Goal: Information Seeking & Learning: Find specific page/section

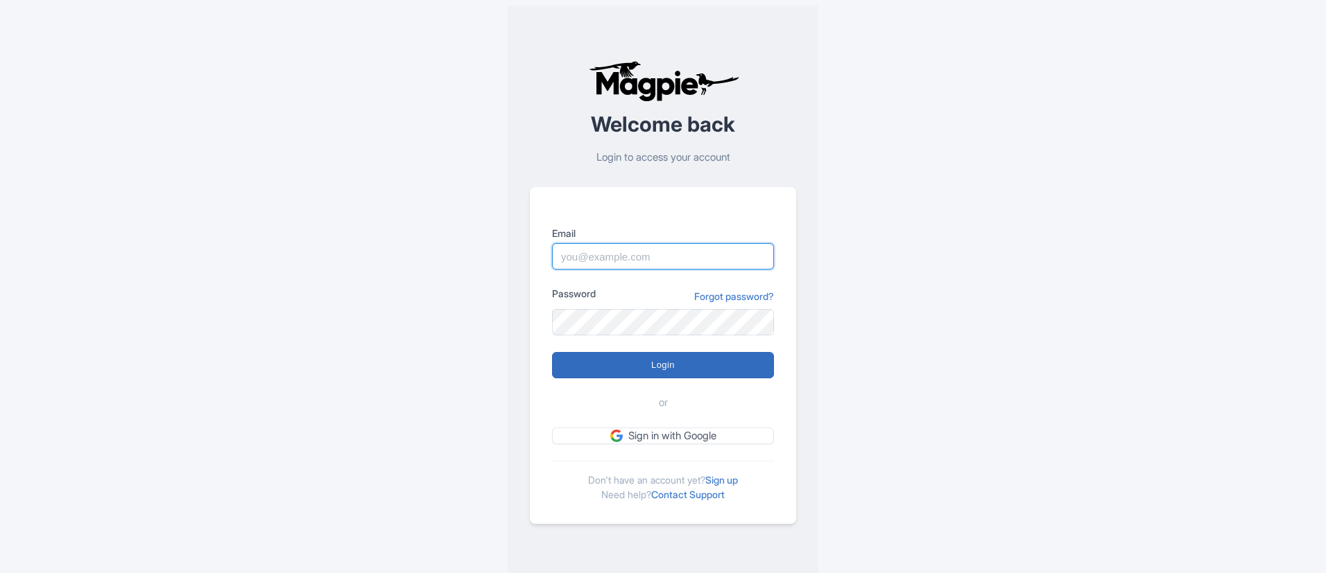
type input "naveen.kumar1@paragondigitalservices.com"
click at [663, 358] on input "Login" at bounding box center [663, 365] width 222 height 26
type input "Logging in..."
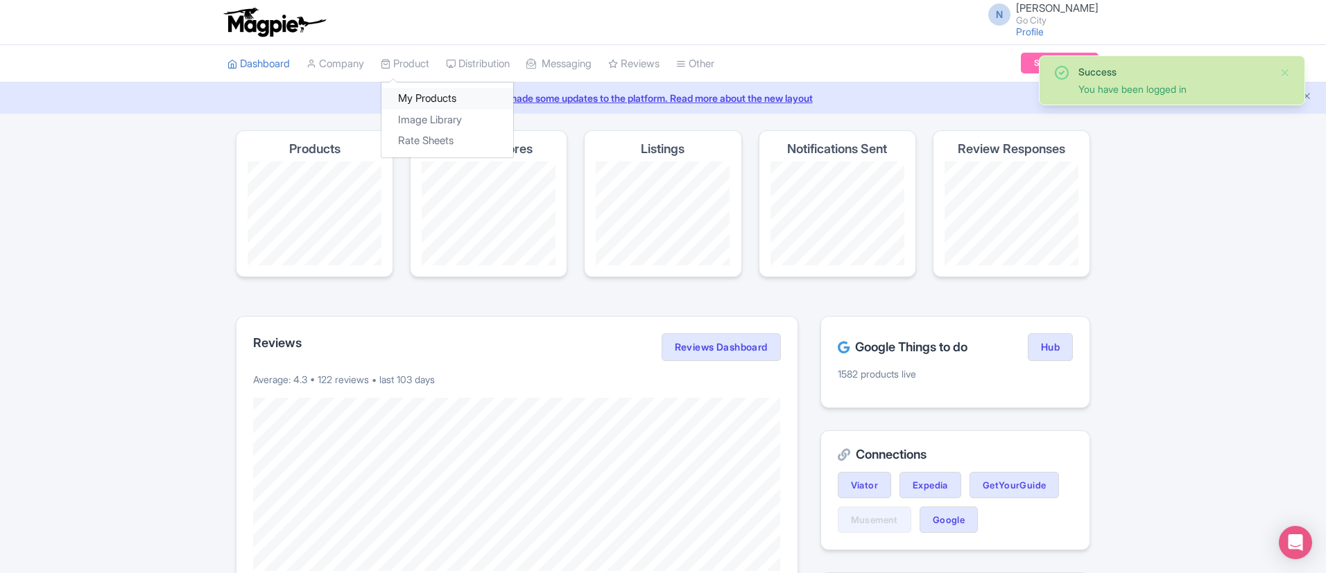
click at [426, 94] on link "My Products" at bounding box center [447, 98] width 132 height 21
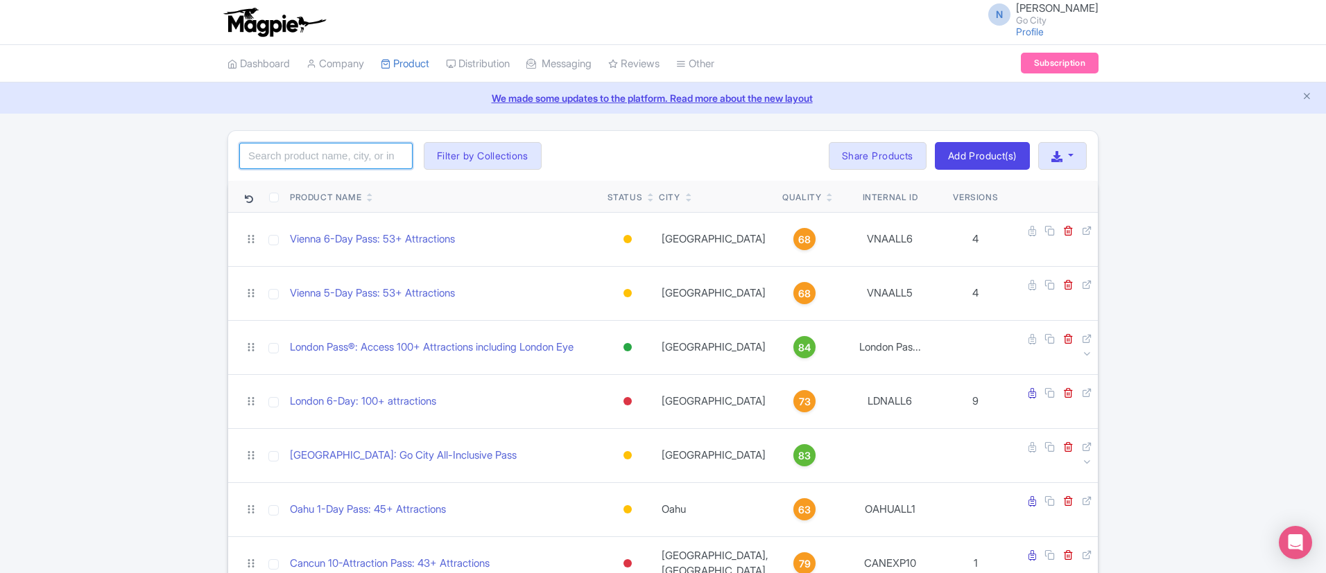
click at [312, 154] on input "search" at bounding box center [325, 156] width 173 height 26
type input "new york"
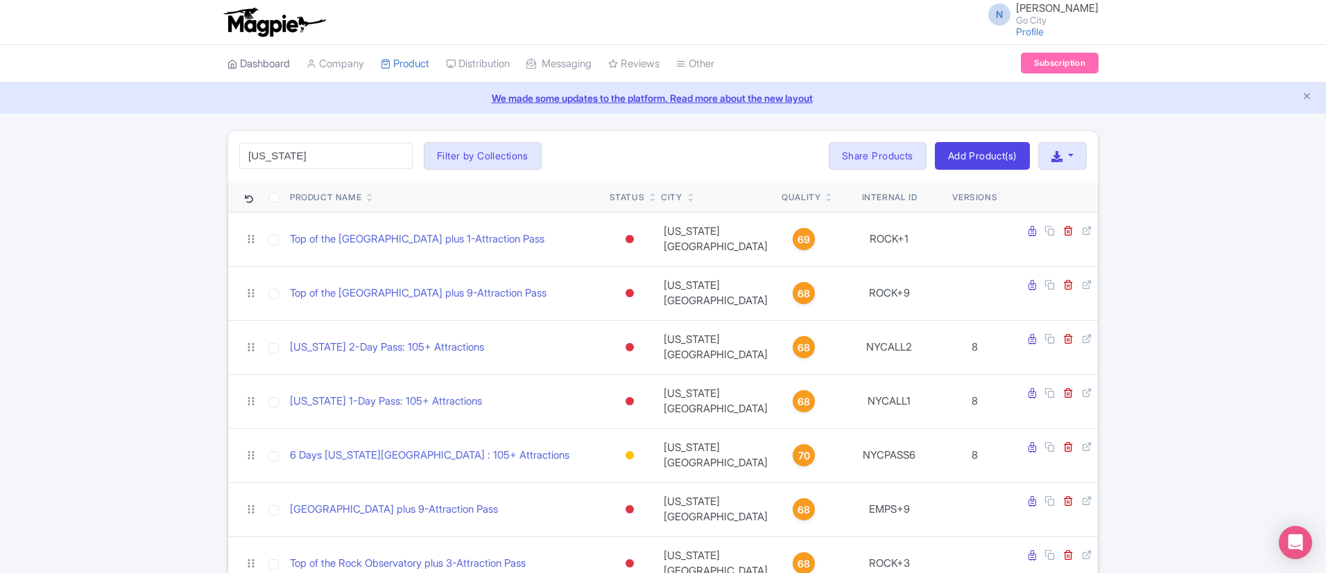
click at [270, 67] on link "Dashboard" at bounding box center [258, 64] width 62 height 38
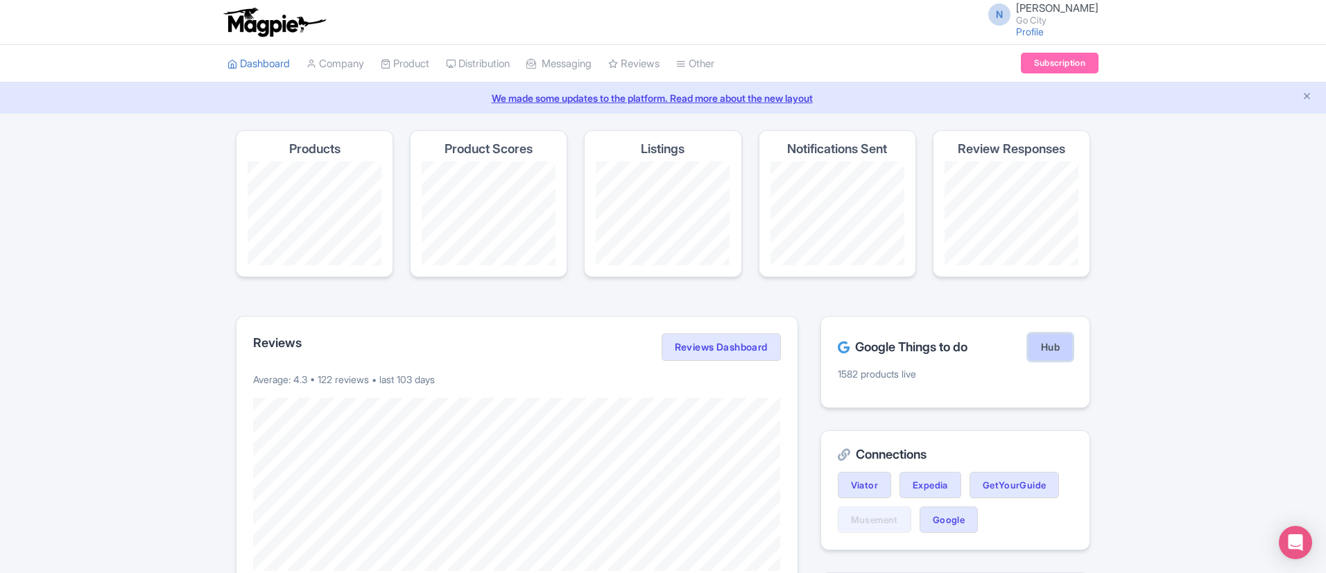
click at [1037, 348] on link "Hub" at bounding box center [1049, 347] width 45 height 28
click at [412, 60] on link "Product" at bounding box center [405, 64] width 49 height 38
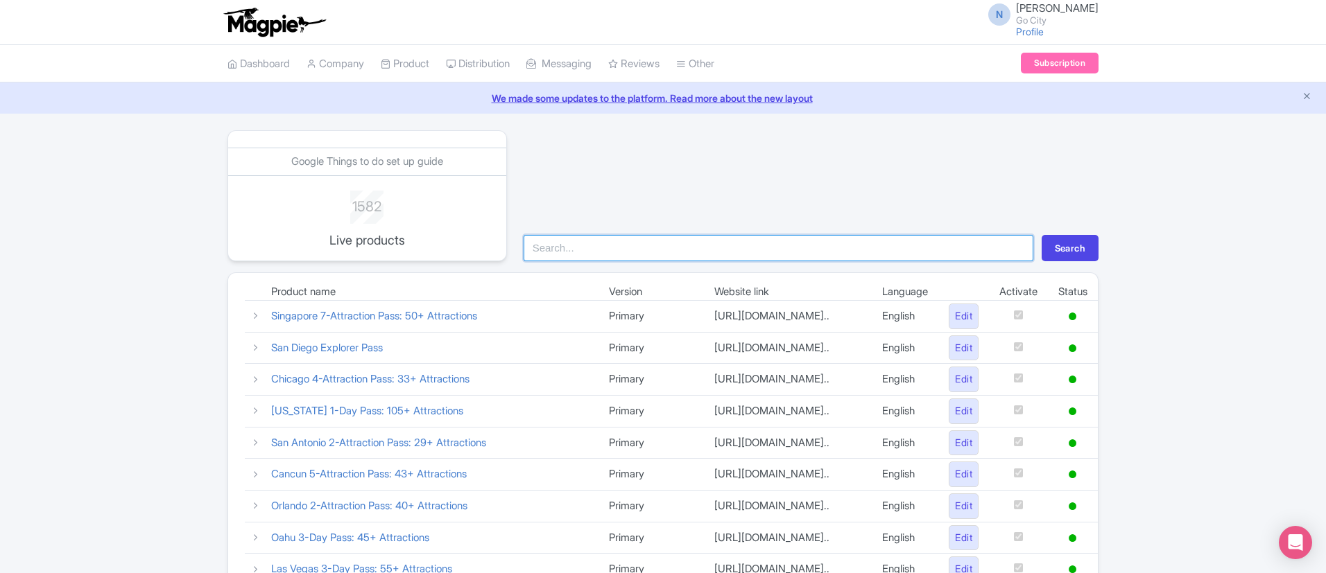
click at [566, 252] on input "search" at bounding box center [778, 248] width 510 height 26
type input "new york"
click at [1074, 241] on button "Search" at bounding box center [1069, 248] width 57 height 26
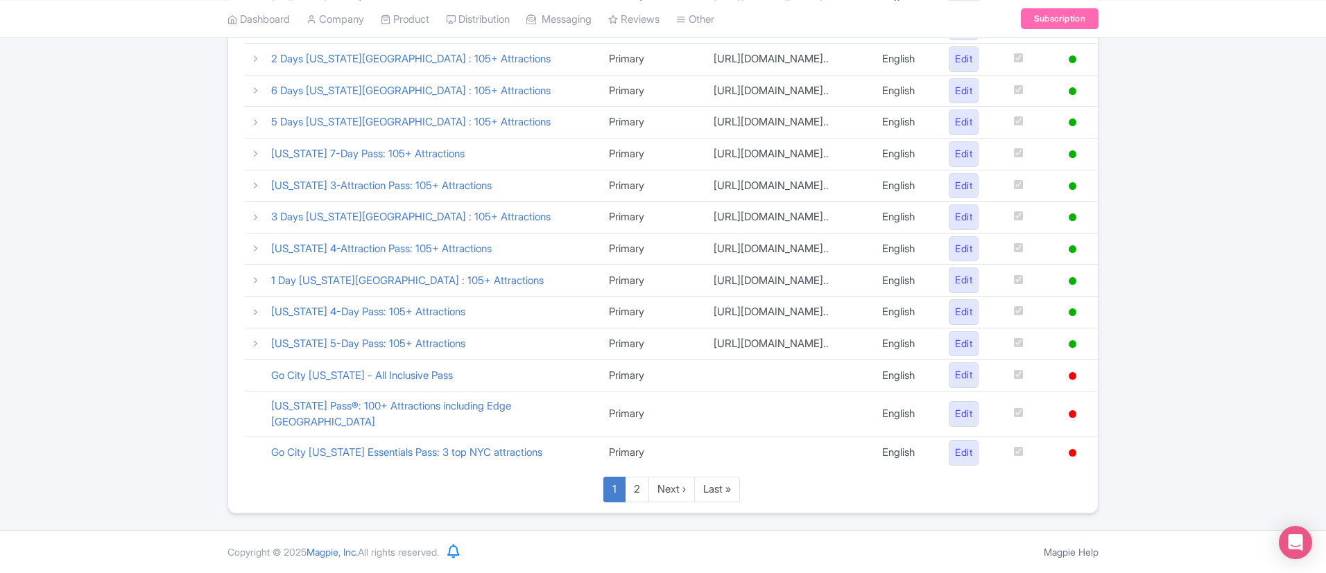
scroll to position [933, 0]
click at [635, 492] on link "2" at bounding box center [637, 490] width 24 height 26
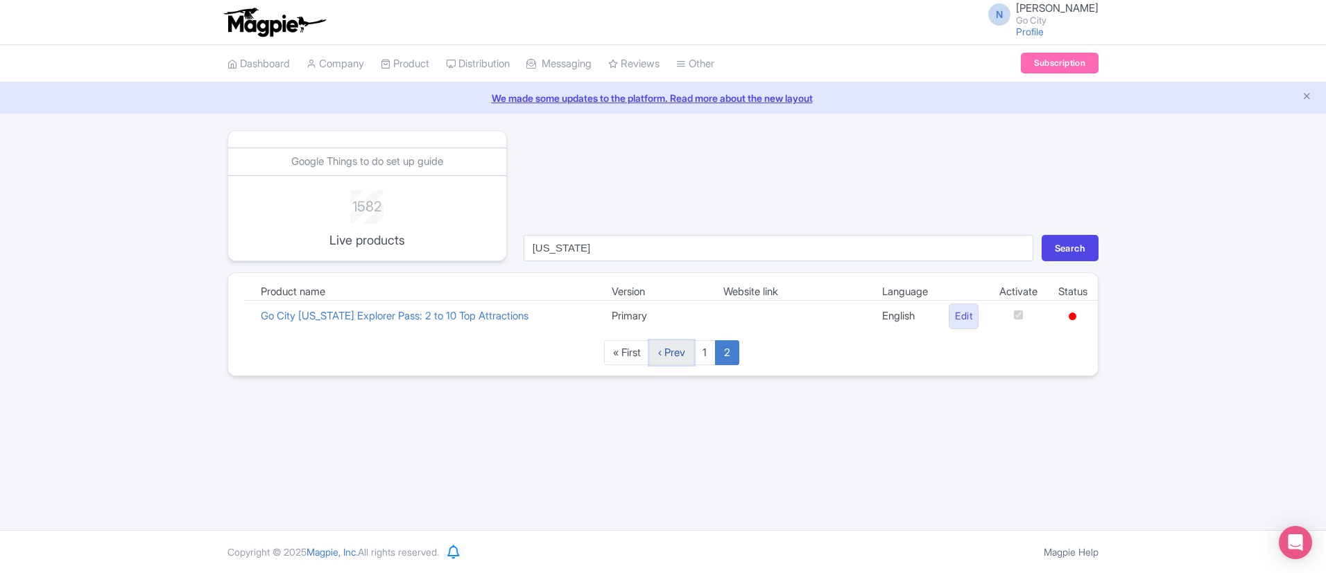
click at [674, 356] on link "‹ Prev" at bounding box center [671, 353] width 45 height 26
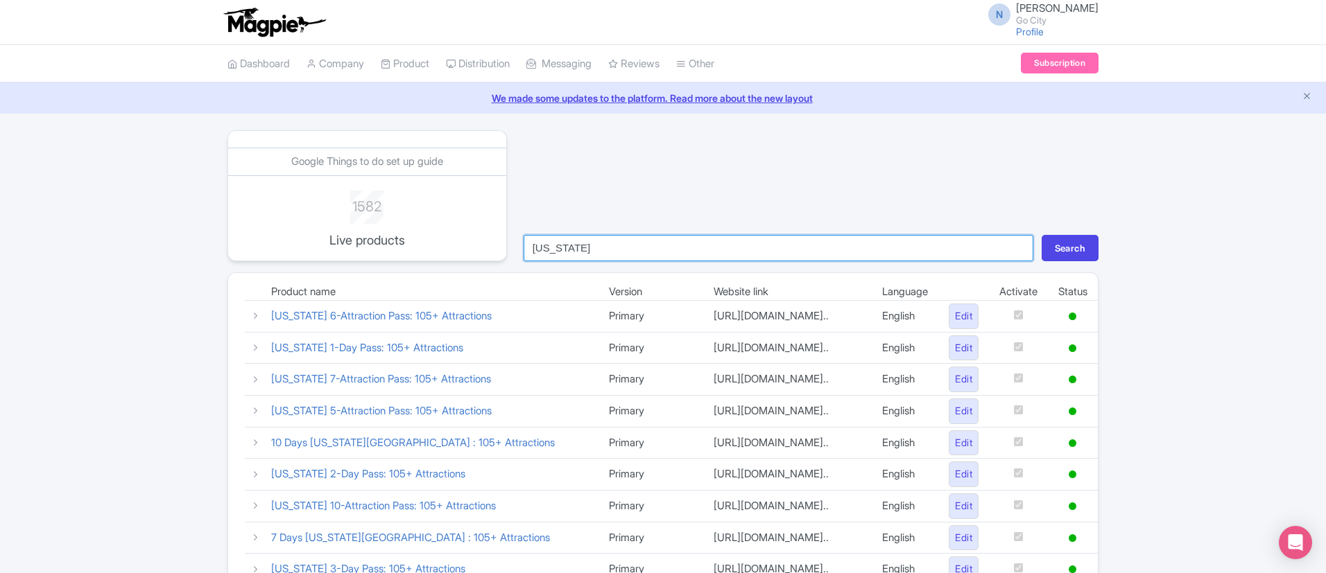
click at [578, 256] on input "new york" at bounding box center [778, 248] width 510 height 26
click at [578, 257] on input "new york" at bounding box center [778, 248] width 510 height 26
paste input "Essentials"
type input "Essentials"
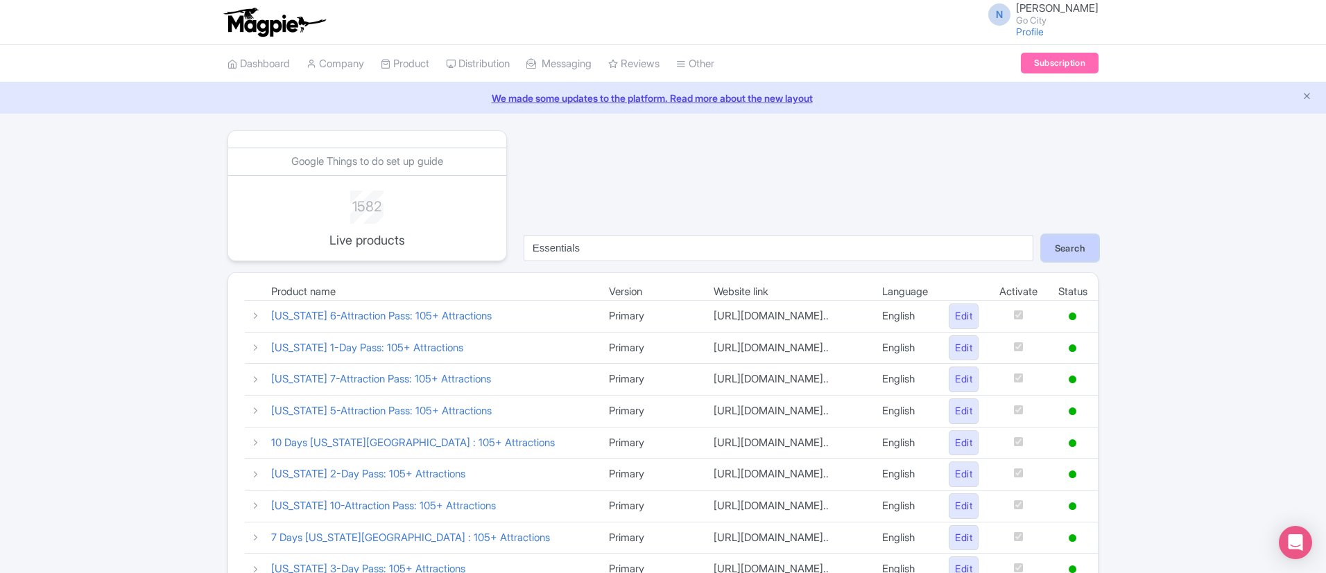
click at [1065, 252] on button "Search" at bounding box center [1069, 248] width 57 height 26
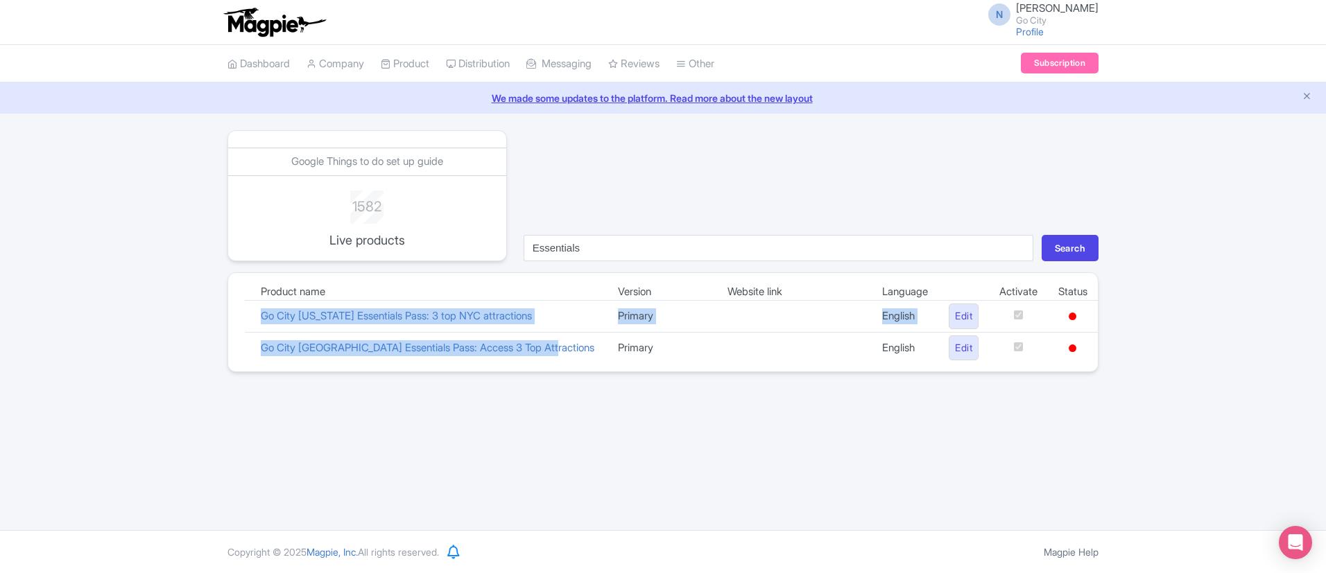
drag, startPoint x: 254, startPoint y: 315, endPoint x: 564, endPoint y: 346, distance: 311.4
click at [564, 346] on tbody "Product name Version Website link Language Activate Status Go City [US_STATE] E…" at bounding box center [671, 324] width 853 height 80
click at [563, 358] on td "Go City [GEOGRAPHIC_DATA] Essentials Pass: Access 3 Top Attractions" at bounding box center [428, 347] width 357 height 31
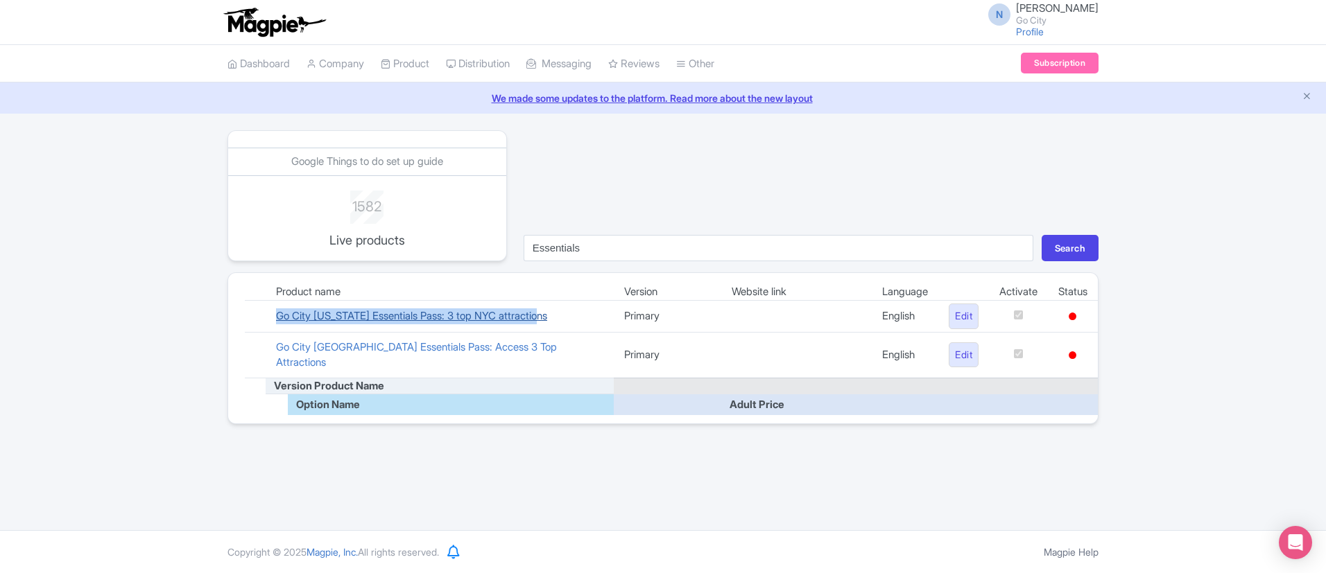
drag, startPoint x: 300, startPoint y: 320, endPoint x: 549, endPoint y: 317, distance: 248.9
click at [549, 317] on td "Go City [US_STATE] Essentials Pass: 3 top NYC attractions" at bounding box center [440, 317] width 348 height 32
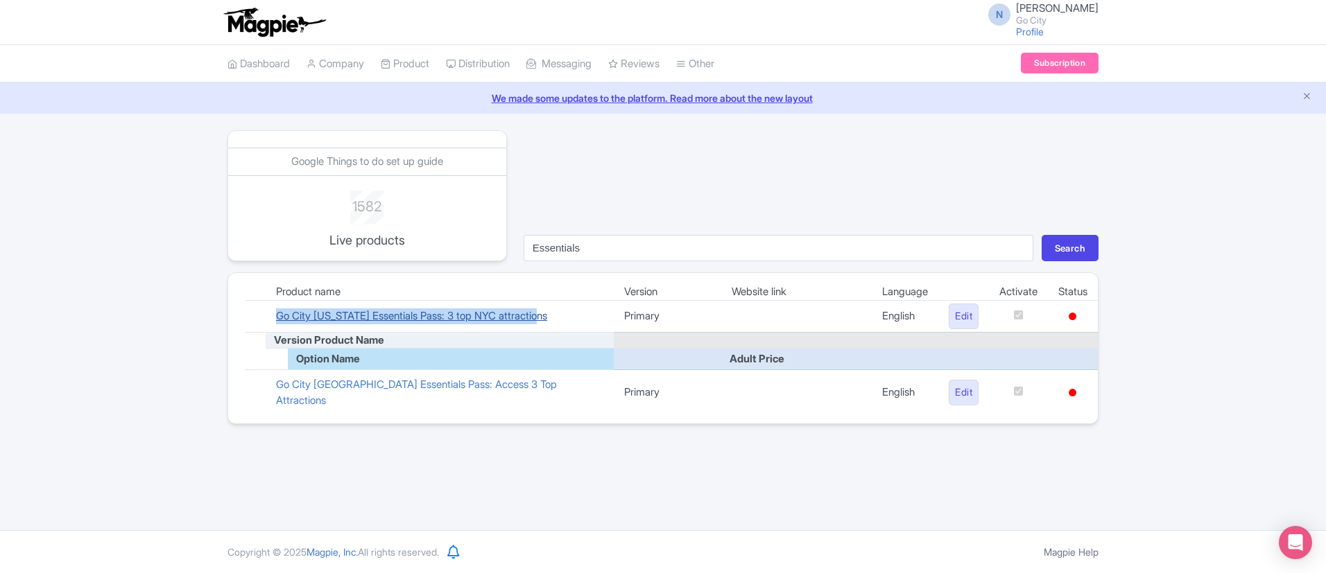
copy link "Go City [US_STATE] Essentials Pass: 3 top NYC attractions"
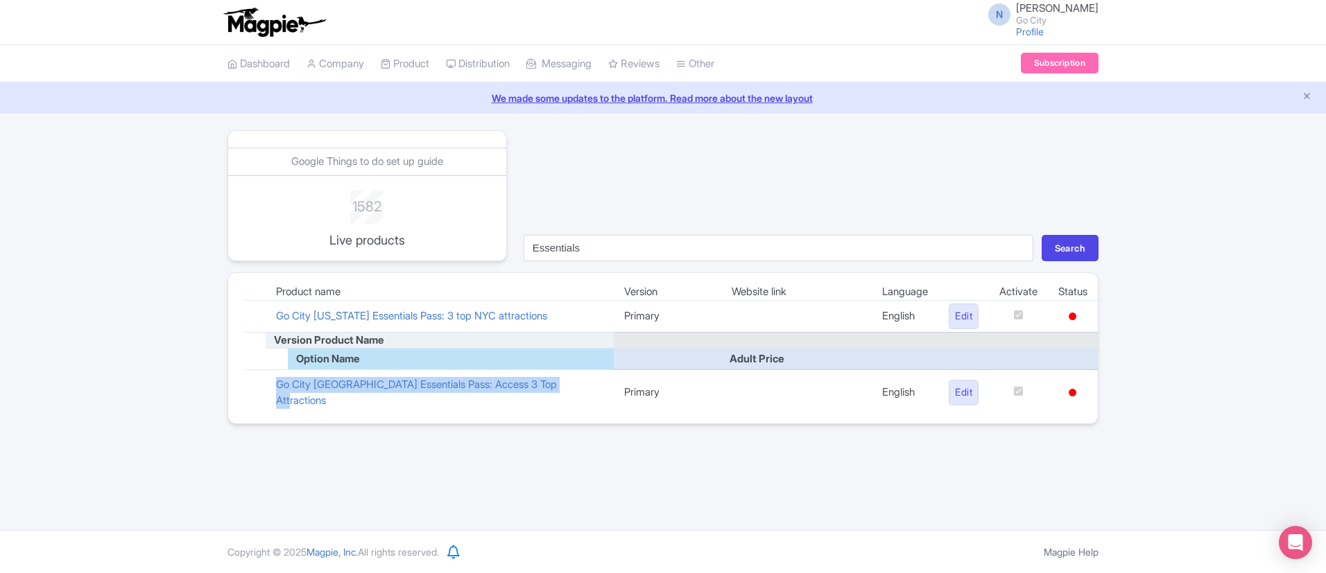
drag, startPoint x: 257, startPoint y: 391, endPoint x: 584, endPoint y: 385, distance: 327.3
click at [584, 385] on tr "Go City San Diego Essentials Pass: Access 3 Top Attractions Primary English Edit" at bounding box center [671, 393] width 853 height 46
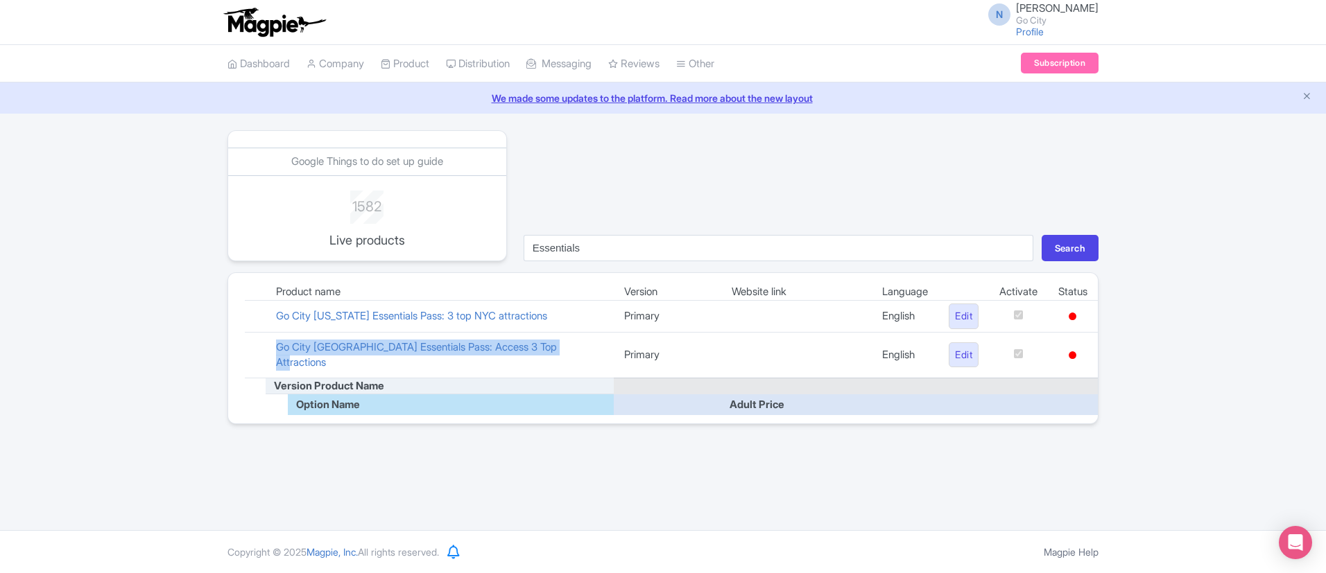
copy tr "Go City [GEOGRAPHIC_DATA] Essentials Pass: Access 3 Top Attractions"
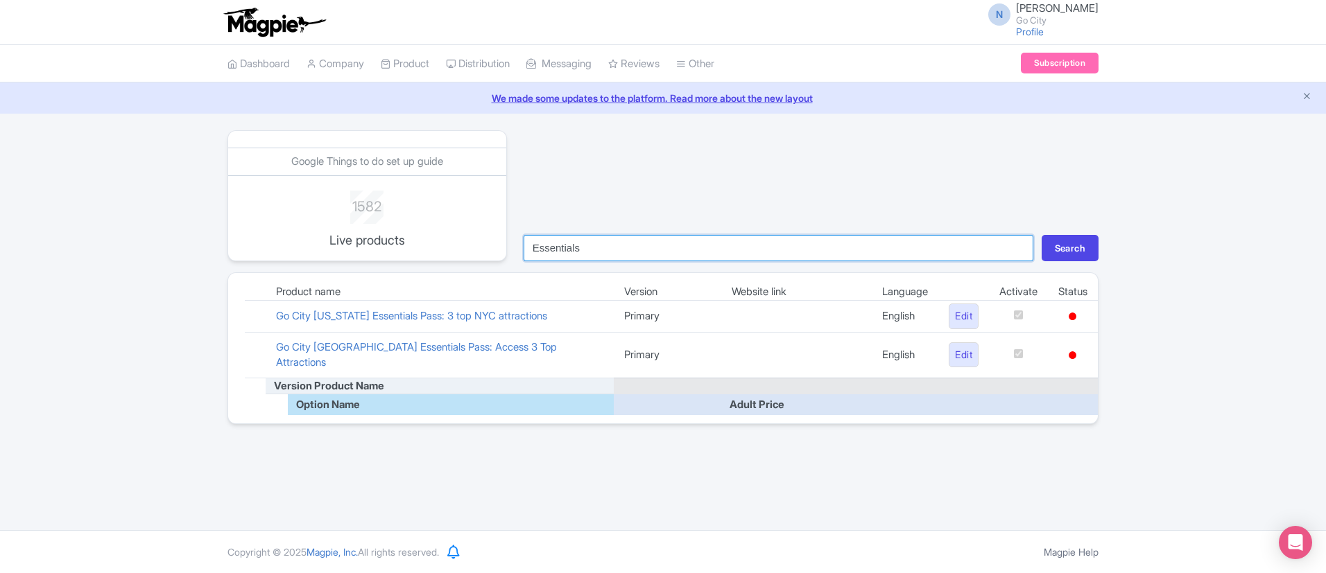
click at [570, 251] on input "Essentials" at bounding box center [778, 248] width 510 height 26
paste input "Pass plu"
type input "Pass plus"
click at [1041, 235] on button "Search" at bounding box center [1069, 248] width 57 height 26
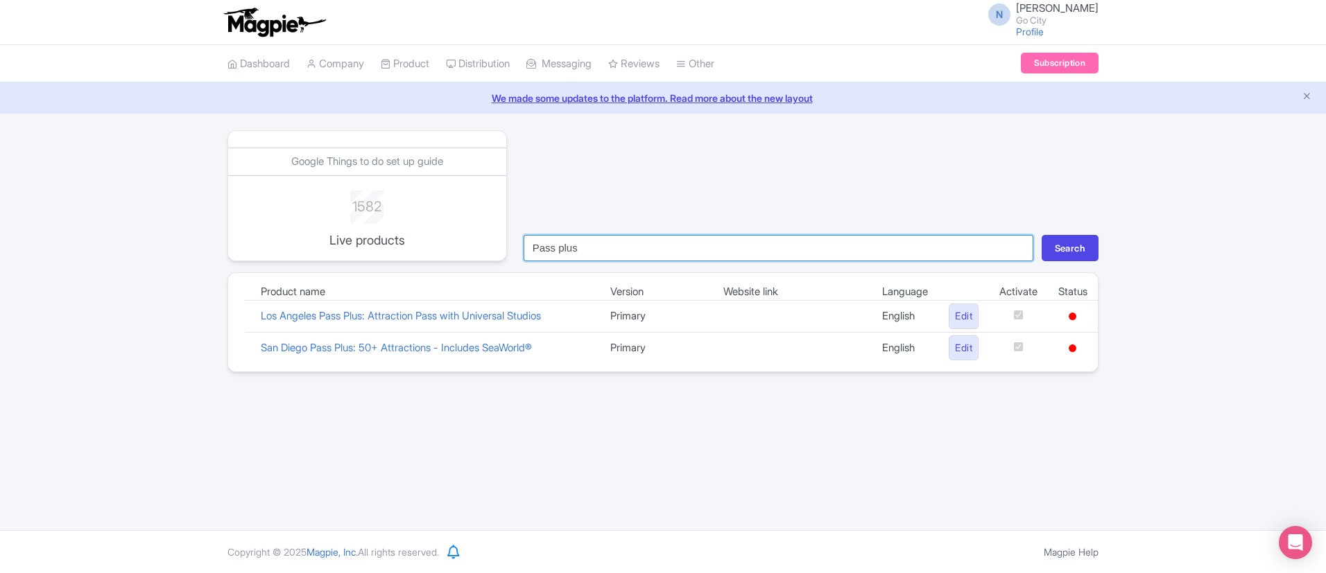
click at [571, 243] on input "Pass plus" at bounding box center [778, 248] width 510 height 26
type input "Essentials"
click at [1056, 254] on button "Search" at bounding box center [1069, 248] width 57 height 26
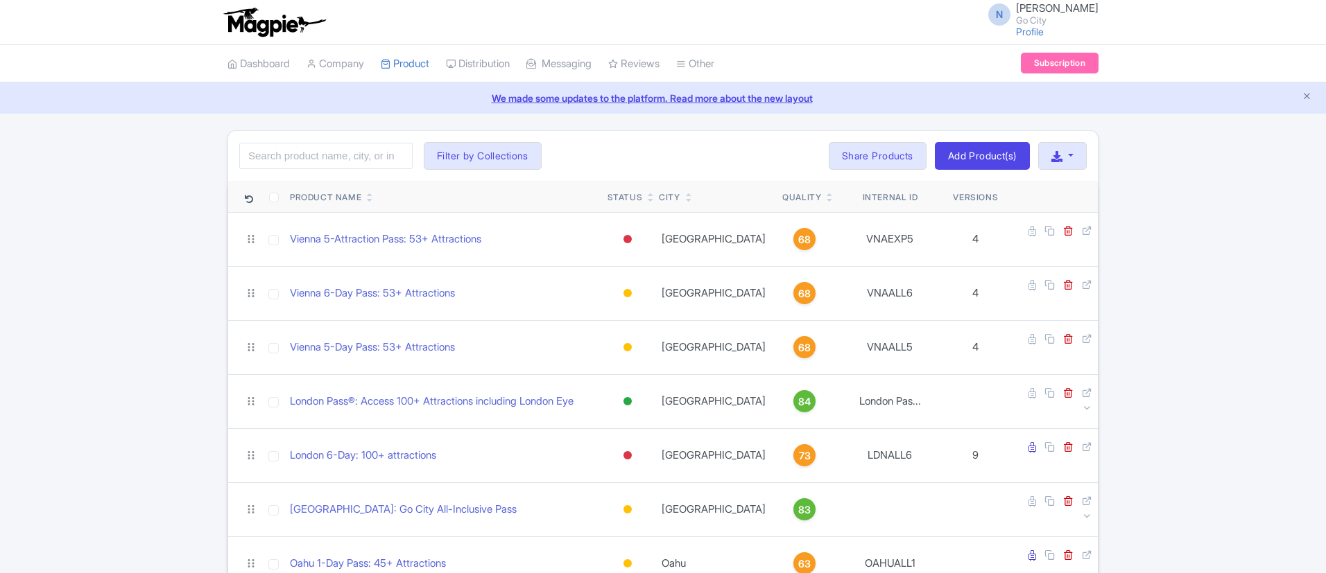
click at [349, 159] on input "search" at bounding box center [325, 156] width 173 height 26
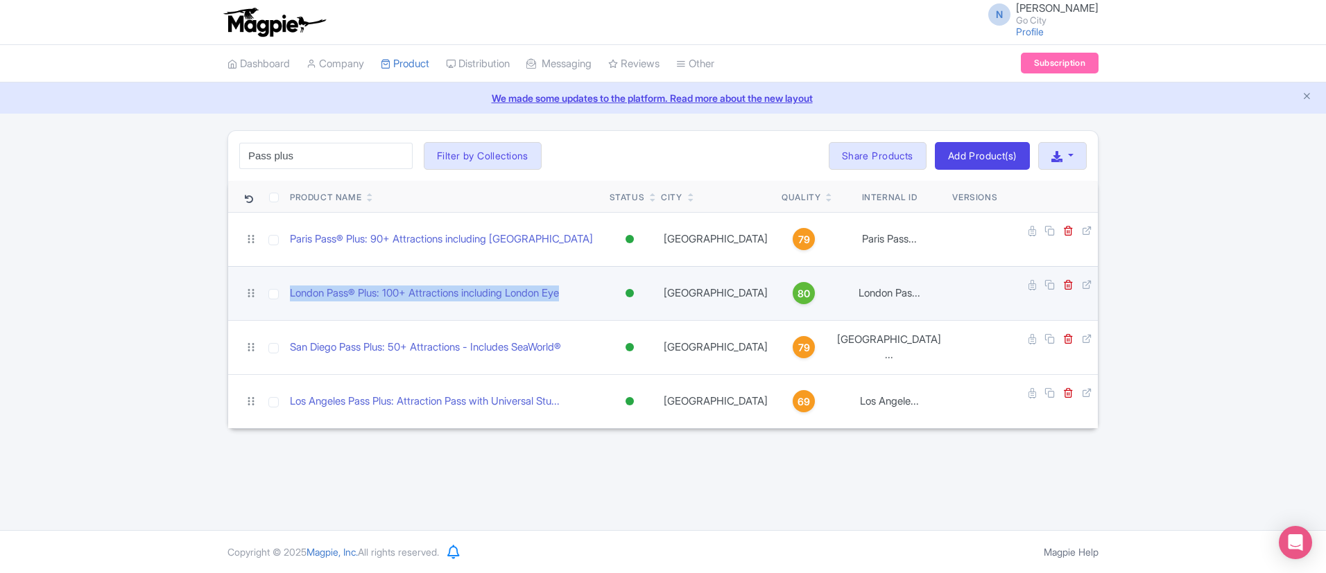
drag, startPoint x: 599, startPoint y: 280, endPoint x: 286, endPoint y: 286, distance: 313.4
click at [286, 286] on td "London Pass® Plus: 100+ Attractions including London Eye" at bounding box center [444, 293] width 320 height 54
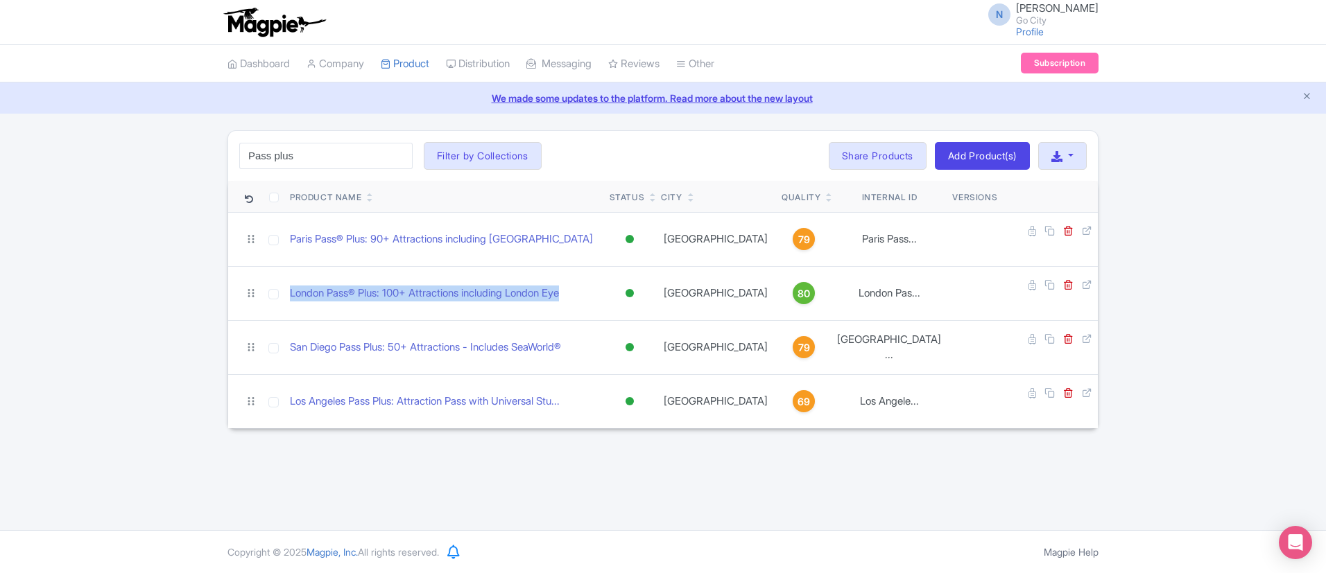
copy link "London Pass® Plus: 100+ Attractions including London Eye"
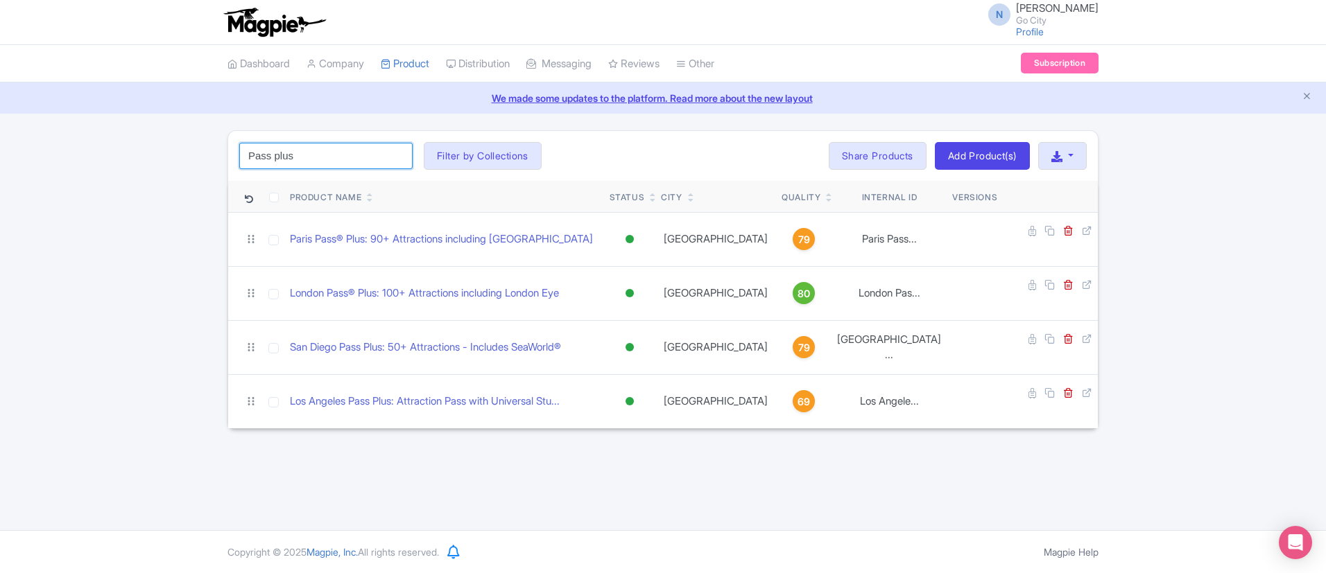
click at [313, 158] on input "Pass plus" at bounding box center [325, 156] width 173 height 26
paste input "Essentials"
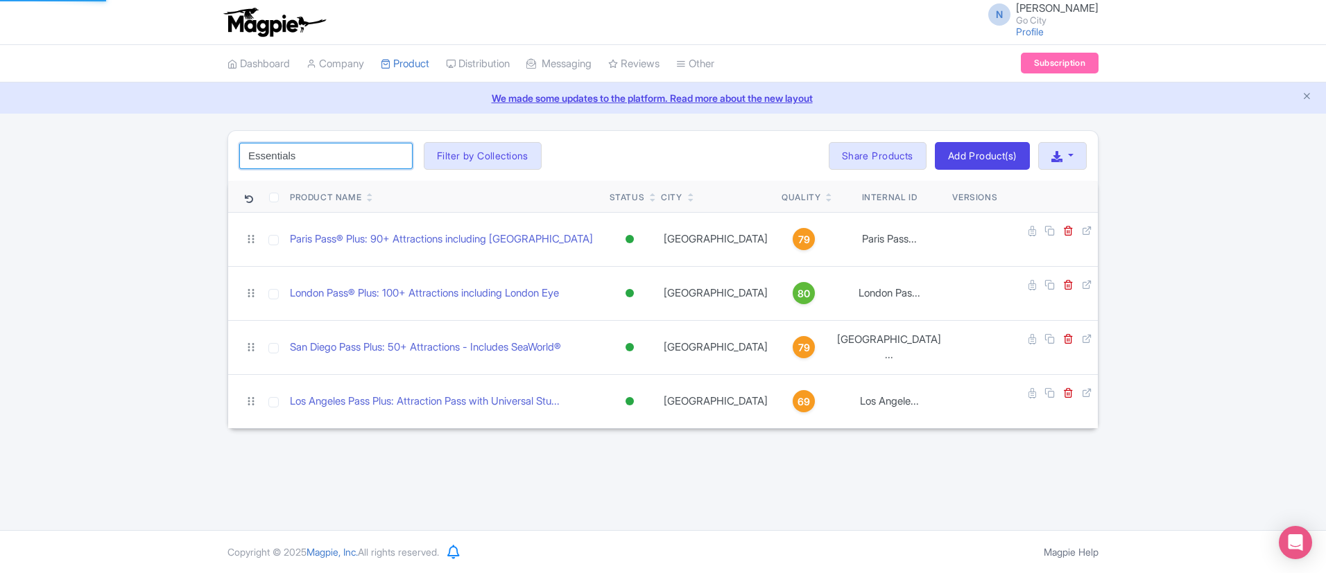
type input "Essentials"
click button "Search" at bounding box center [0, 0] width 0 height 0
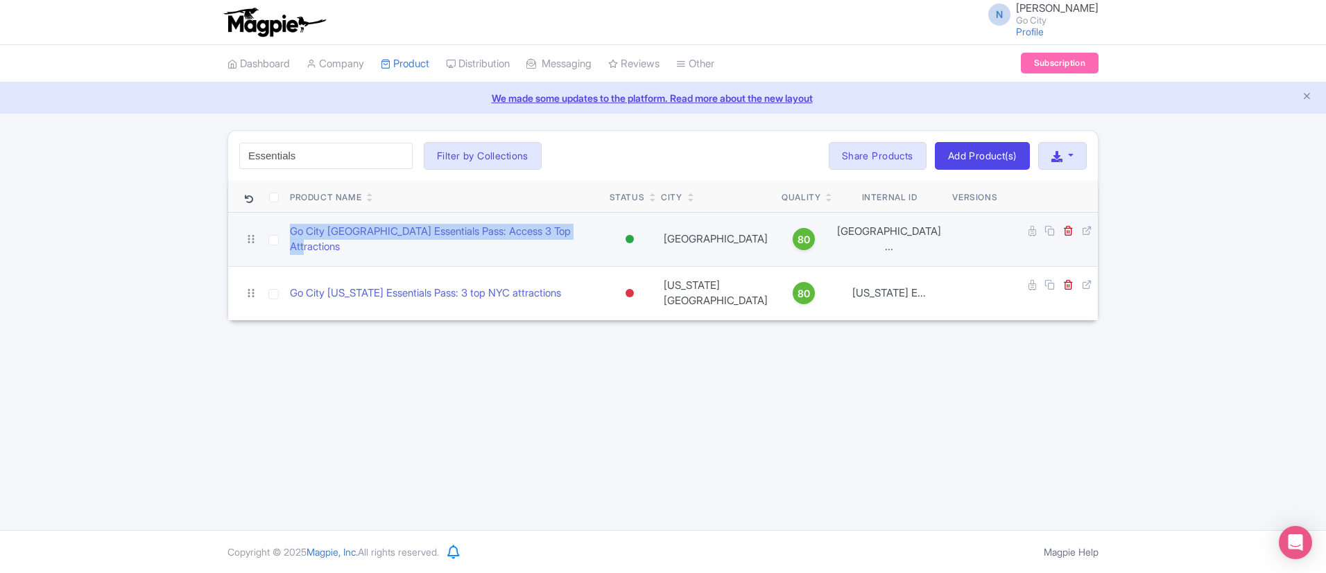
drag, startPoint x: 288, startPoint y: 234, endPoint x: 589, endPoint y: 236, distance: 300.9
click at [589, 236] on td "Go City San Diego Essentials Pass: Access 3 Top Attractions" at bounding box center [444, 239] width 320 height 54
copy link "Go City San Diego Essentials Pass: Access 3 Top Attractions"
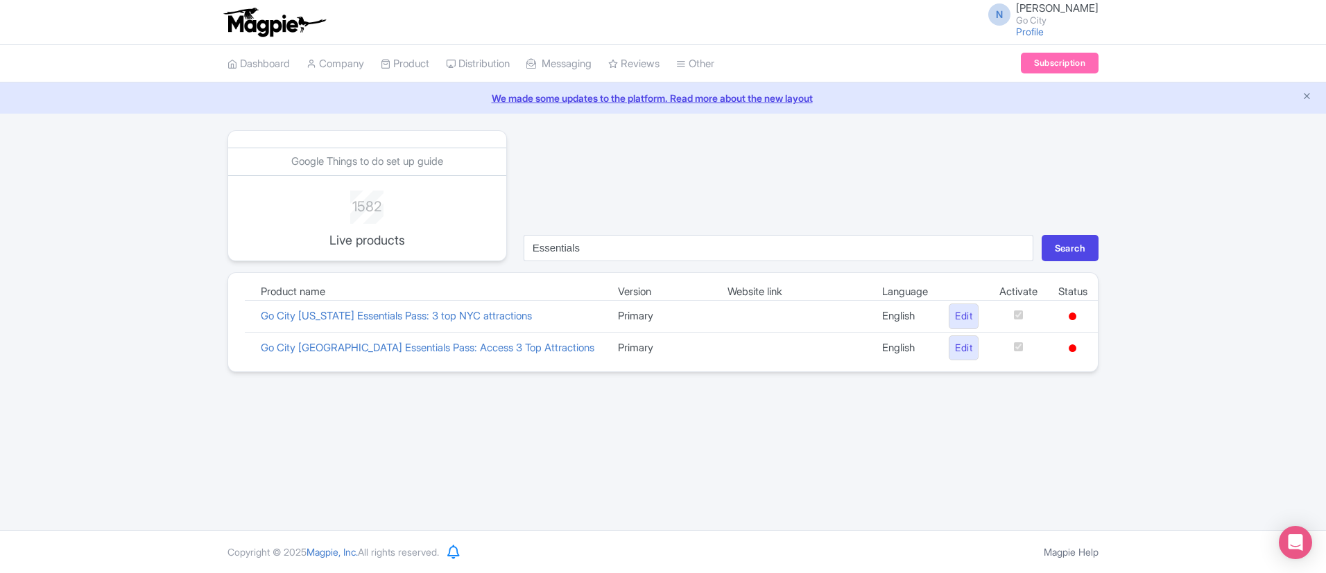
click at [263, 32] on img at bounding box center [273, 22] width 107 height 31
click at [1054, 556] on link "Magpie Help" at bounding box center [1070, 552] width 55 height 12
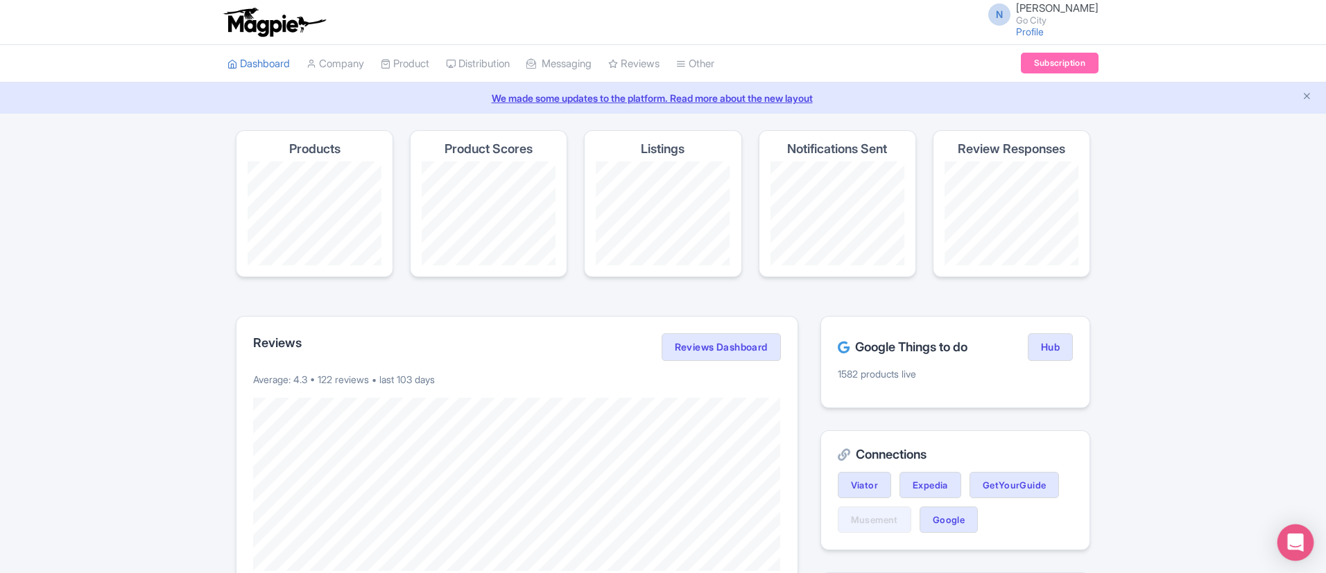
click at [1302, 536] on icon "Open Intercom Messenger" at bounding box center [1295, 543] width 18 height 18
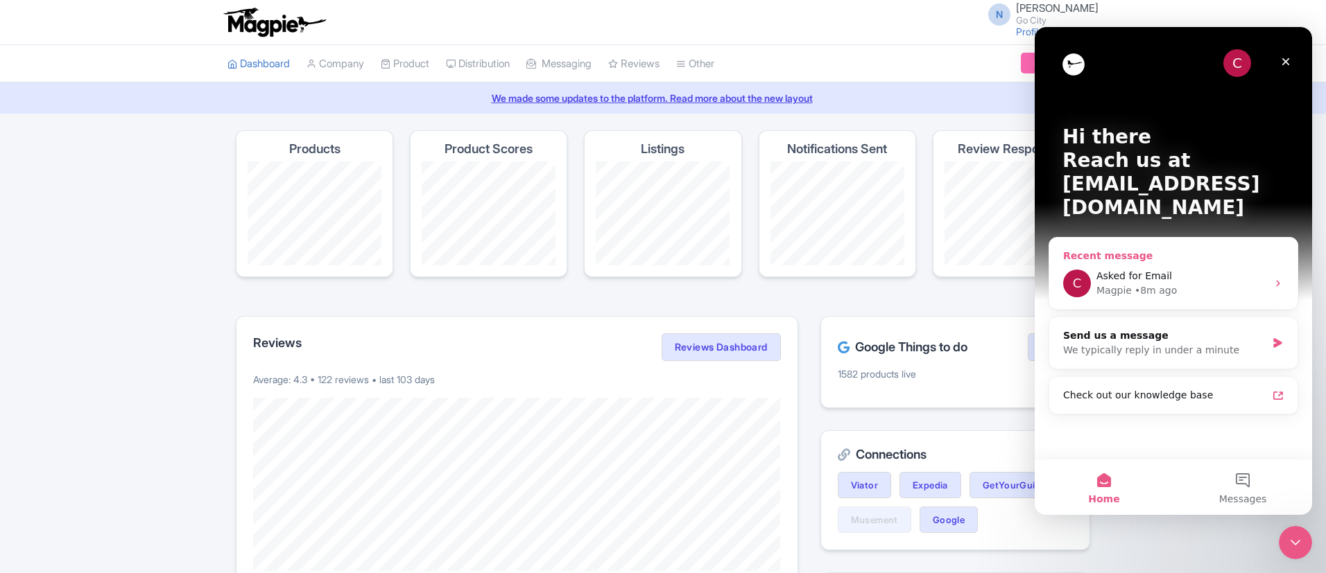
click at [1181, 269] on div "Asked for Email" at bounding box center [1181, 276] width 171 height 15
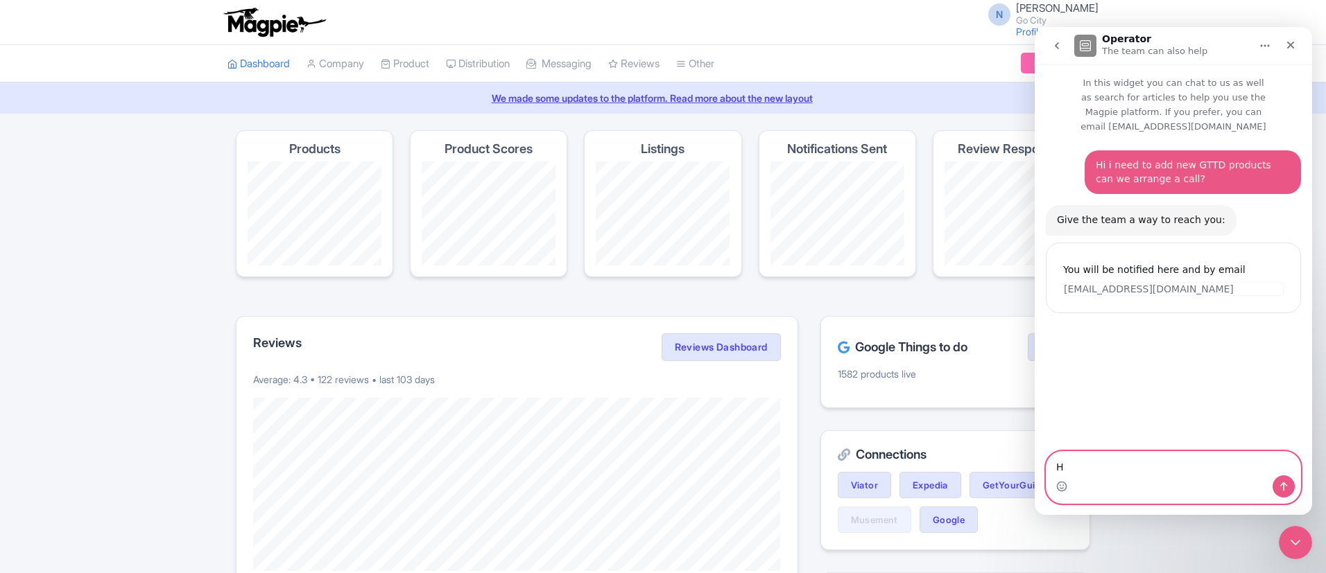
type textarea "Hi"
type textarea "There"
